Goal: Task Accomplishment & Management: Complete application form

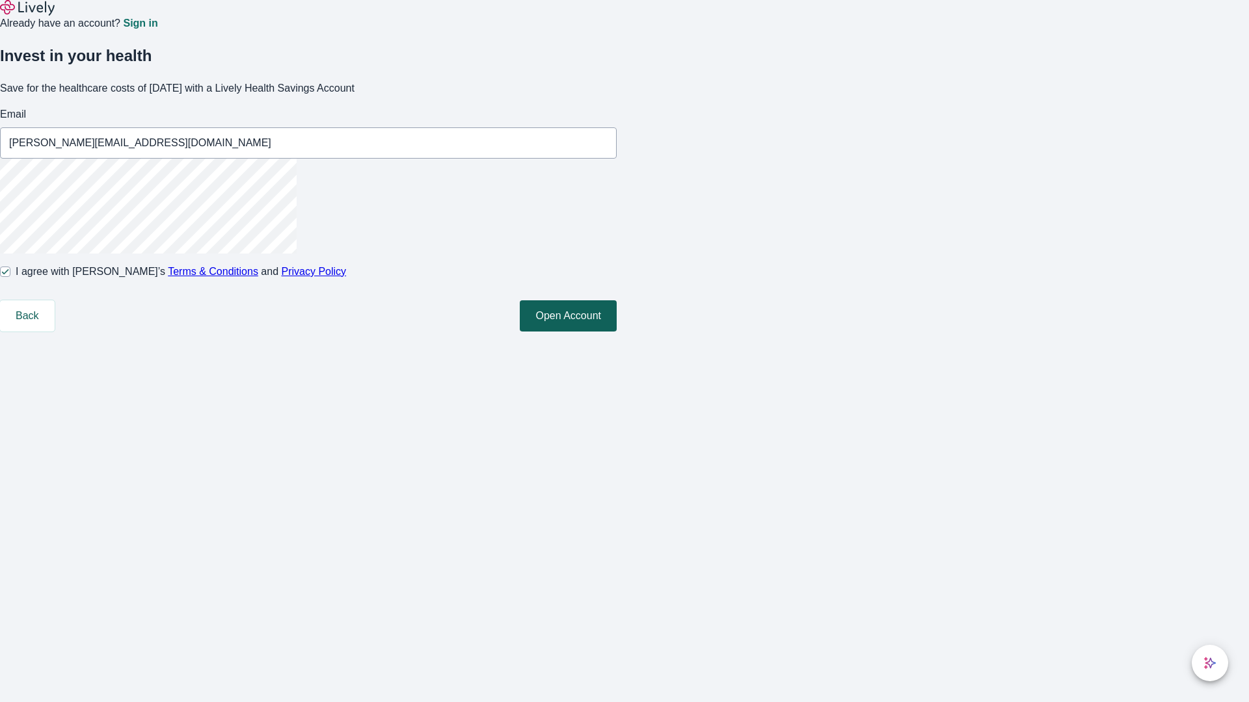
click at [617, 332] on button "Open Account" at bounding box center [568, 316] width 97 height 31
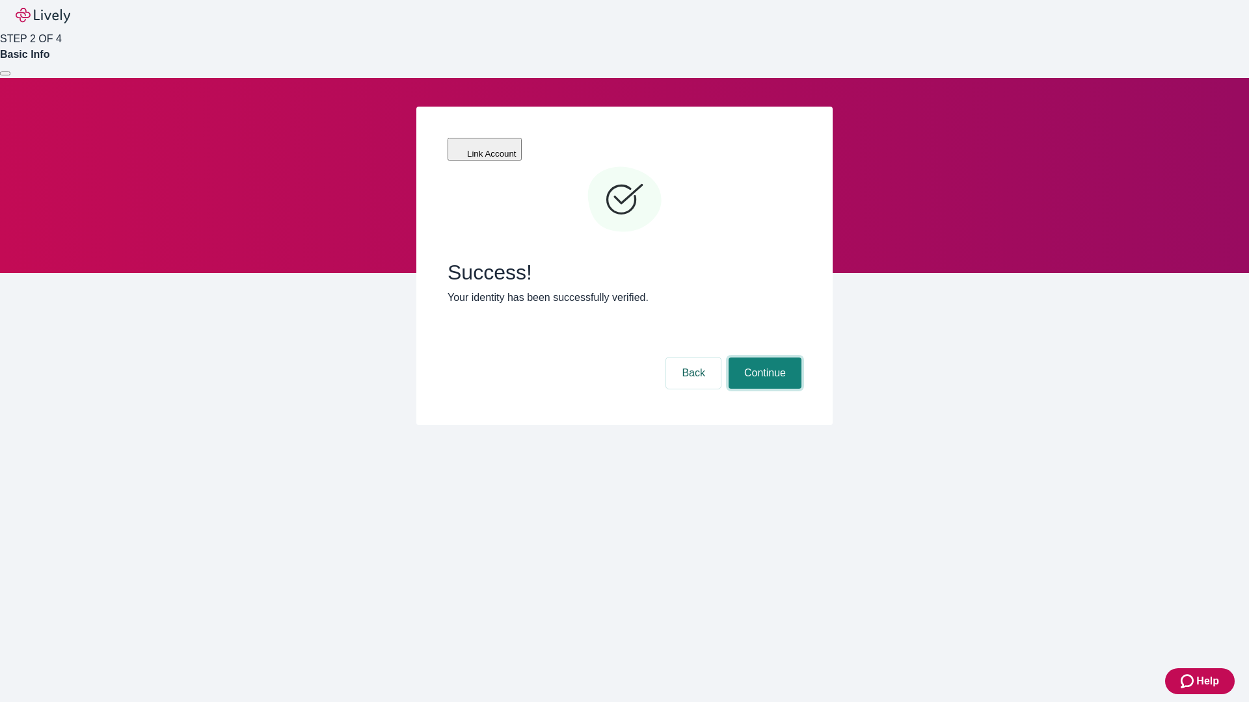
click at [763, 358] on button "Continue" at bounding box center [764, 373] width 73 height 31
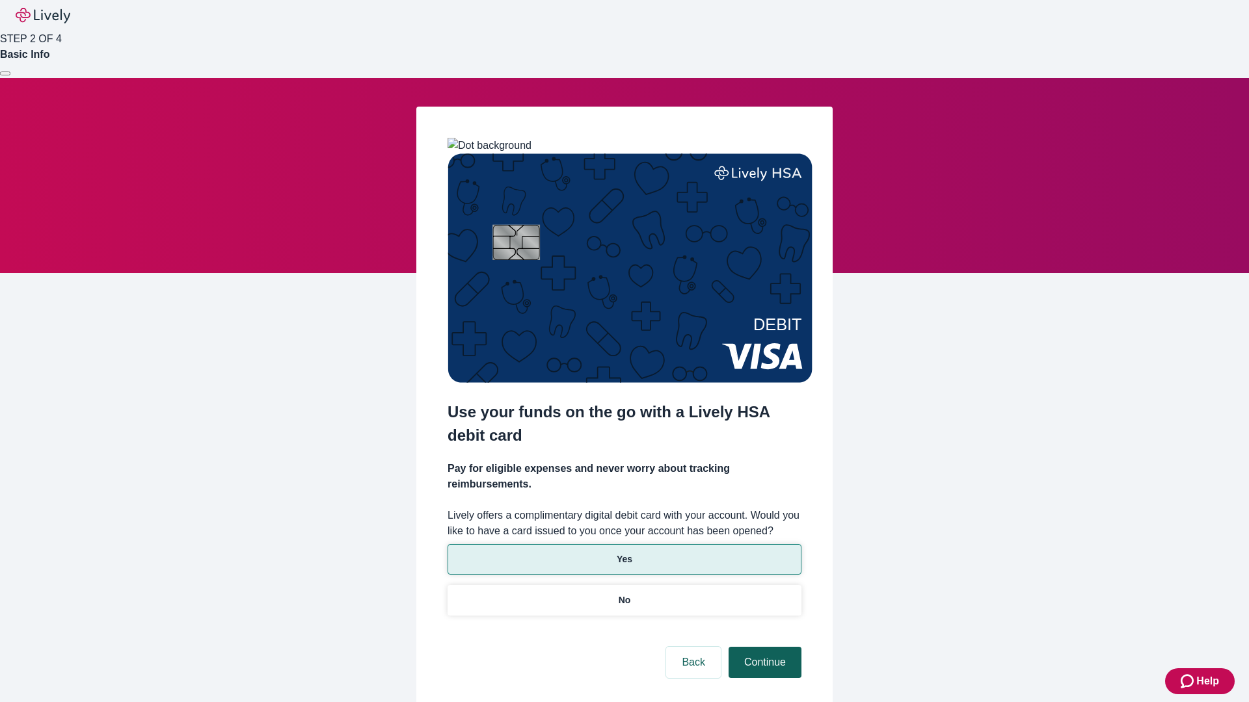
click at [624, 553] on p "Yes" at bounding box center [625, 560] width 16 height 14
click at [763, 647] on button "Continue" at bounding box center [764, 662] width 73 height 31
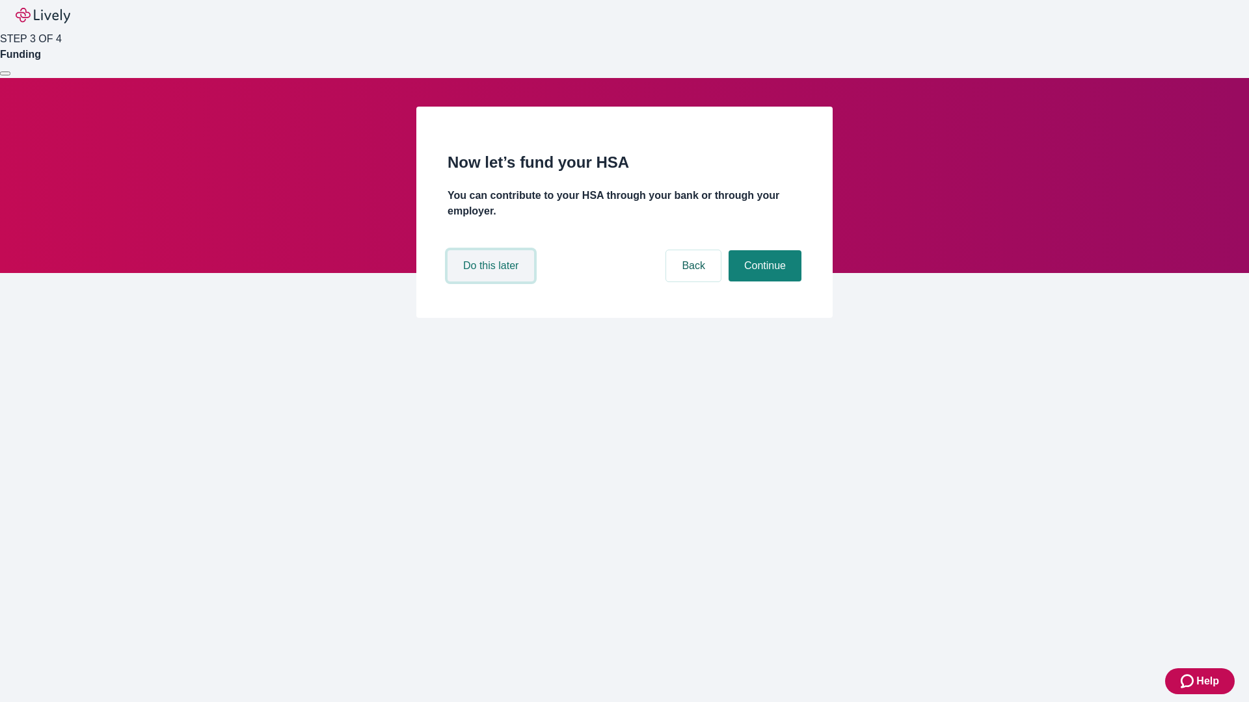
click at [492, 282] on button "Do this later" at bounding box center [491, 265] width 87 height 31
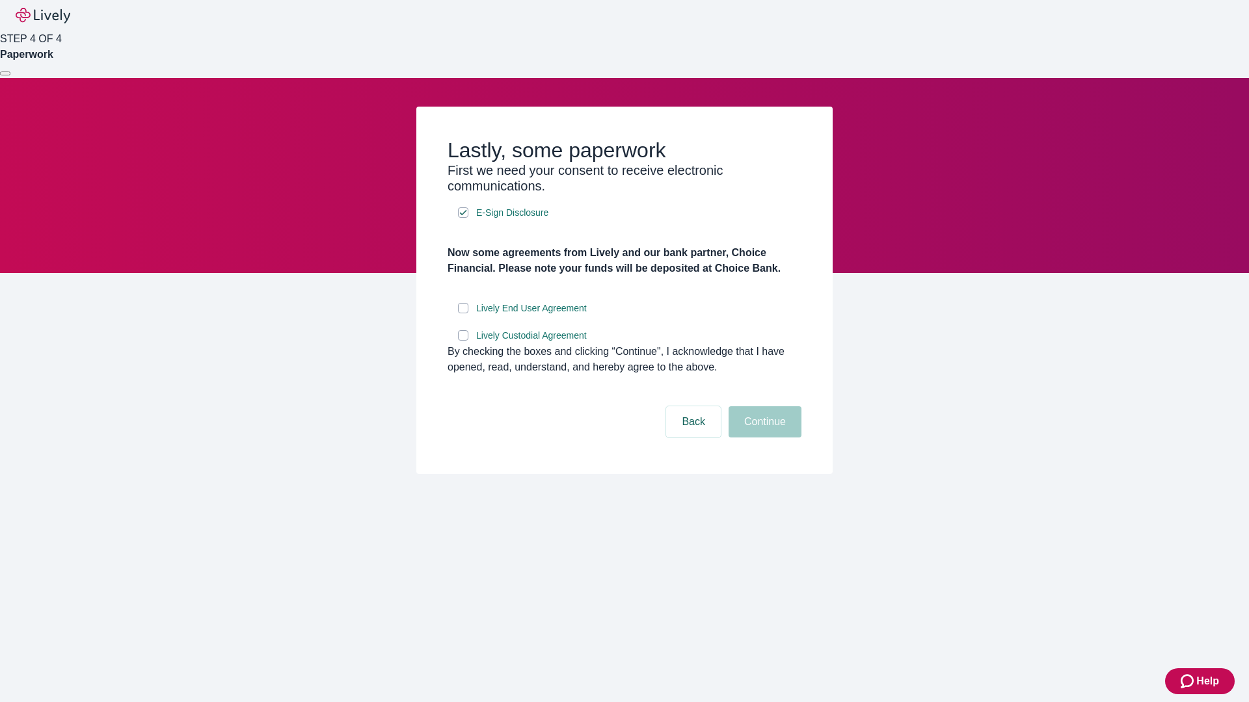
click at [463, 314] on input "Lively End User Agreement" at bounding box center [463, 308] width 10 height 10
checkbox input "true"
click at [463, 341] on input "Lively Custodial Agreement" at bounding box center [463, 335] width 10 height 10
checkbox input "true"
click at [763, 438] on button "Continue" at bounding box center [764, 422] width 73 height 31
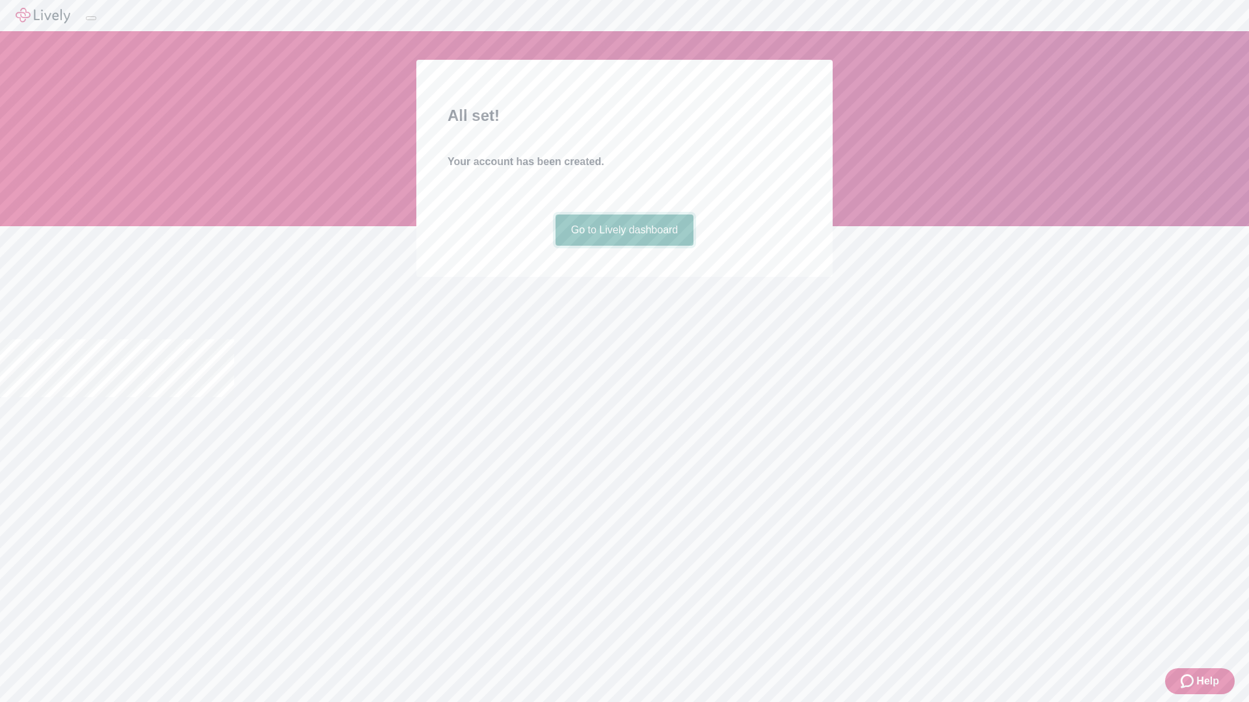
click at [624, 246] on link "Go to Lively dashboard" at bounding box center [624, 230] width 139 height 31
